Goal: Task Accomplishment & Management: Complete application form

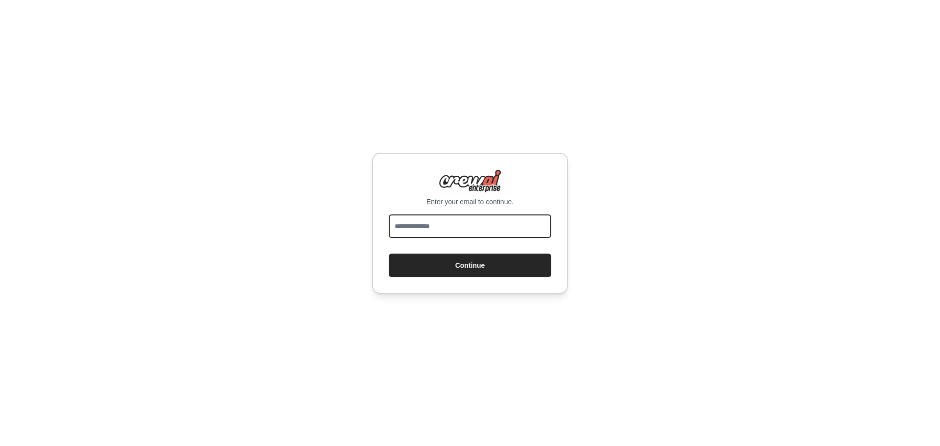
click at [425, 229] on input "email" at bounding box center [470, 225] width 162 height 23
type input "**********"
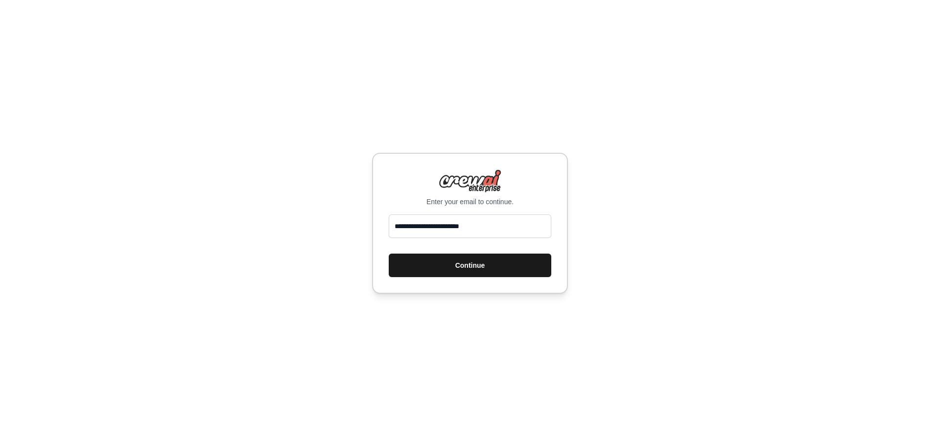
click at [430, 267] on button "Continue" at bounding box center [470, 264] width 162 height 23
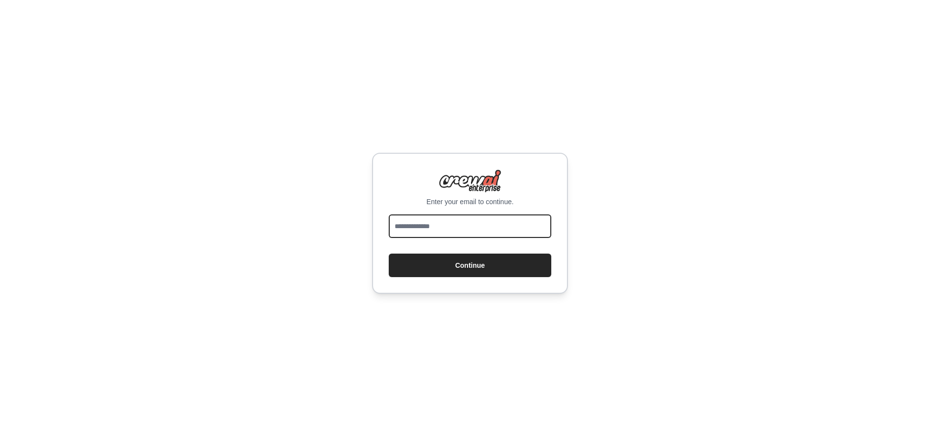
click at [406, 225] on input "email" at bounding box center [470, 225] width 162 height 23
click at [320, 267] on div "Enter your email to continue. Continue" at bounding box center [470, 223] width 940 height 446
click at [430, 231] on input "email" at bounding box center [470, 225] width 162 height 23
